Goal: Task Accomplishment & Management: Use online tool/utility

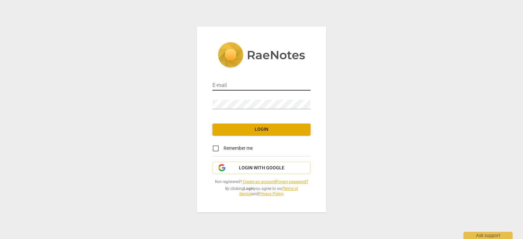
click at [223, 87] on input "email" at bounding box center [261, 85] width 98 height 9
type input "[EMAIL_ADDRESS][DOMAIN_NAME]"
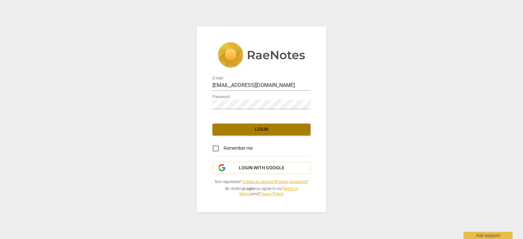
click at [260, 128] on span "Login" at bounding box center [262, 129] width 88 height 7
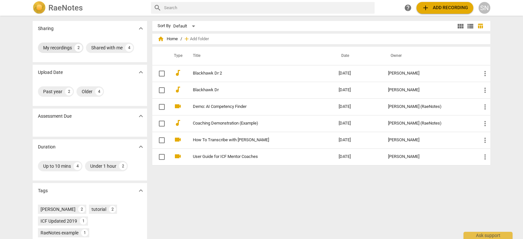
click at [65, 48] on div "My recordings" at bounding box center [57, 47] width 29 height 7
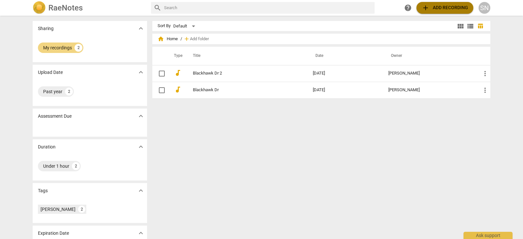
click at [439, 9] on span "add Add recording" at bounding box center [445, 8] width 46 height 8
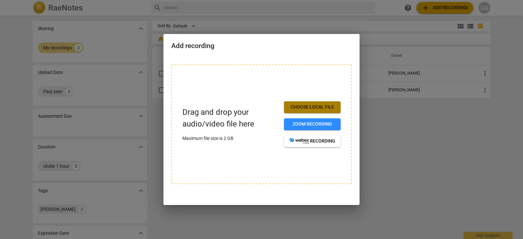
click at [307, 106] on span "Choose local file" at bounding box center [312, 107] width 46 height 7
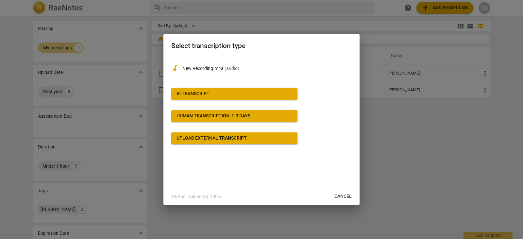
click at [199, 95] on div "AI Transcript" at bounding box center [193, 94] width 33 height 7
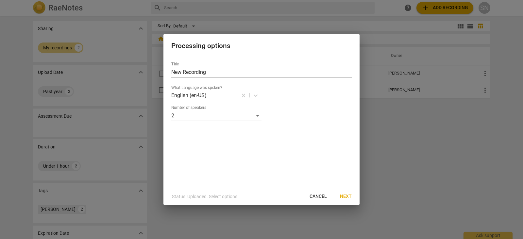
click at [344, 195] on span "Next" at bounding box center [346, 196] width 12 height 7
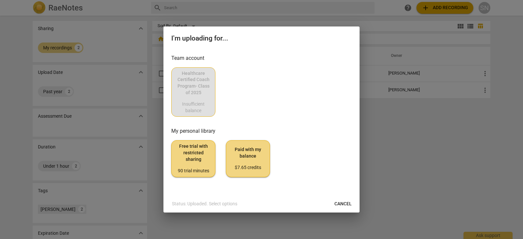
click at [201, 95] on div "Healthcare Certified Coach Program- Class of 2025 Insufficient balance" at bounding box center [261, 92] width 180 height 50
click at [201, 94] on div "Healthcare Certified Coach Program- Class of 2025 Insufficient balance" at bounding box center [261, 92] width 180 height 50
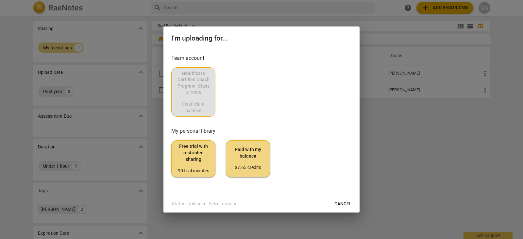
click at [196, 155] on span "Free trial with restricted sharing 90 trial minutes" at bounding box center [193, 158] width 33 height 31
